Goal: Find specific page/section: Find specific page/section

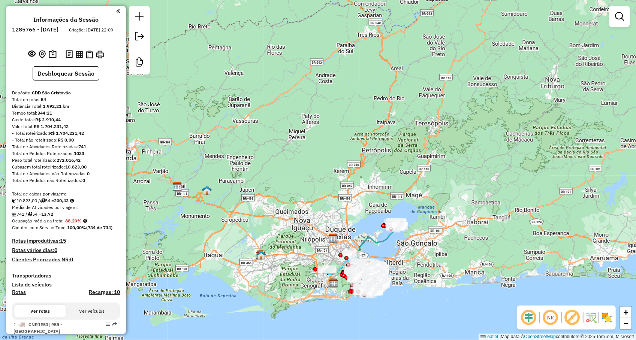
scroll to position [2230, 0]
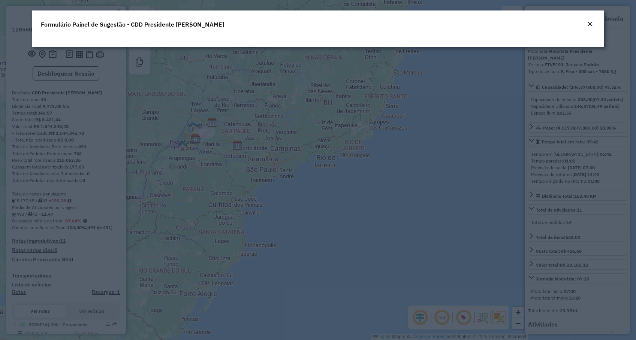
select select "**********"
click at [588, 21] on em "Close" at bounding box center [590, 24] width 6 height 6
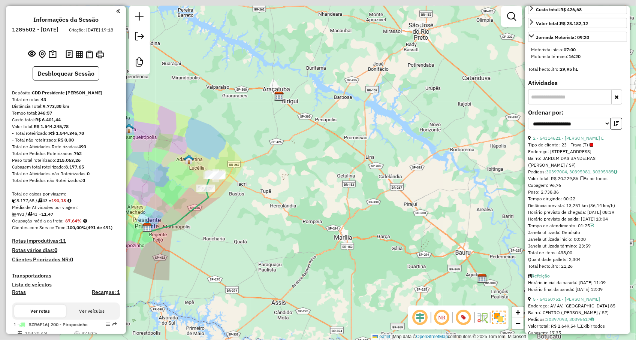
drag, startPoint x: 178, startPoint y: 150, endPoint x: 403, endPoint y: 185, distance: 227.6
click at [414, 179] on div "Janela de atendimento Grade de atendimento Capacidade Transportadoras Veículos …" at bounding box center [318, 170] width 636 height 340
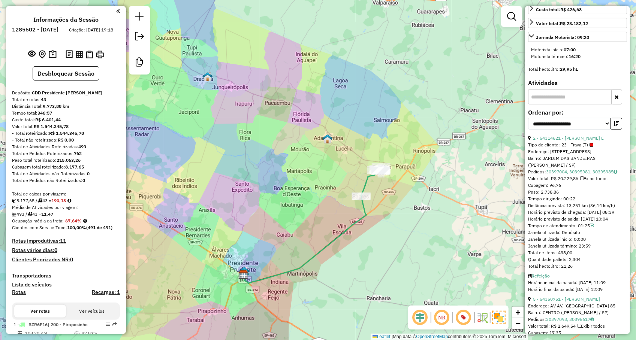
drag, startPoint x: 244, startPoint y: 175, endPoint x: 306, endPoint y: 177, distance: 62.3
click at [306, 177] on div "Janela de atendimento Grade de atendimento Capacidade Transportadoras Veículos …" at bounding box center [318, 170] width 636 height 340
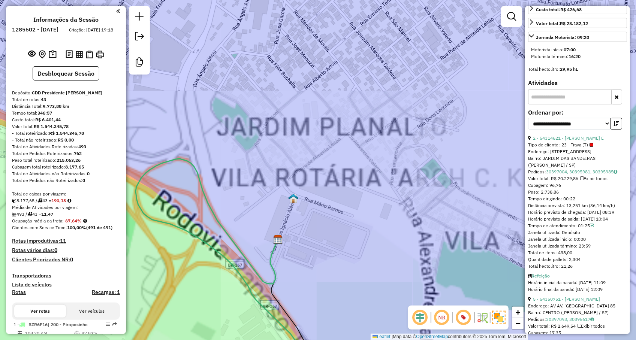
click at [294, 198] on img at bounding box center [294, 199] width 10 height 10
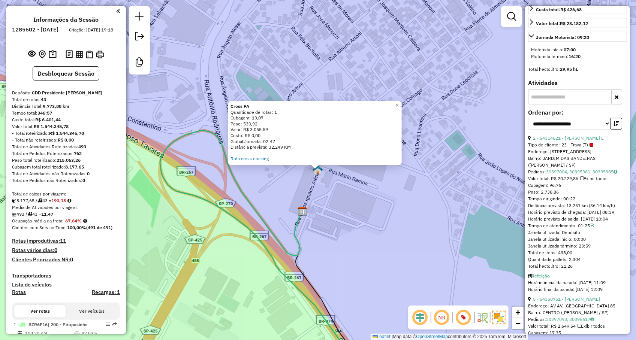
click at [286, 203] on div "Cross PA Quantidade de rotas: 1 Cubagem: 19,07 Peso: 530,92 Valor: R$ 3.055,59 …" at bounding box center [318, 170] width 636 height 340
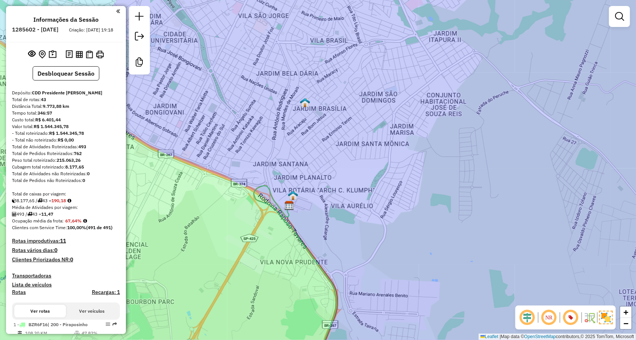
click at [304, 107] on img at bounding box center [305, 103] width 10 height 10
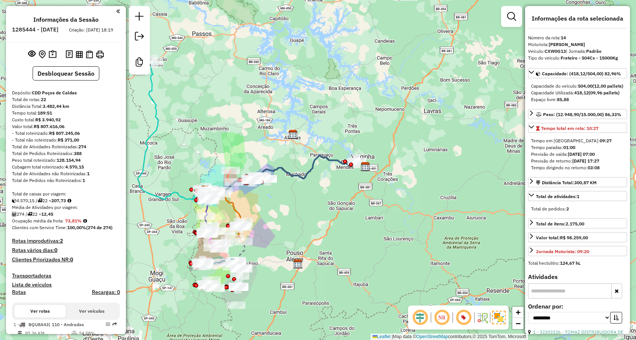
select select "**********"
